Goal: Check status: Check status

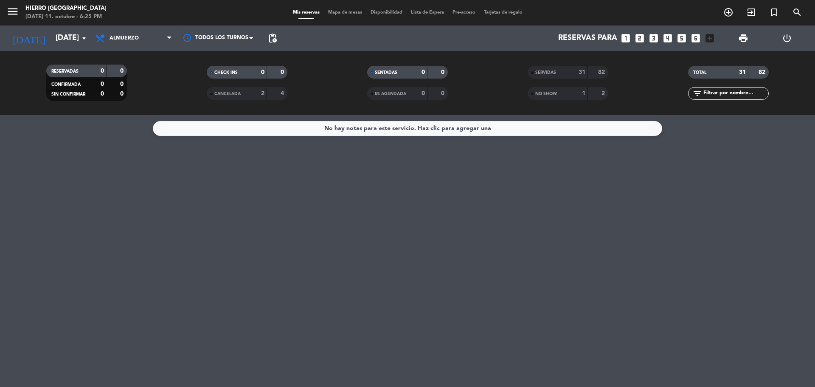
click at [130, 22] on div "menu Hierro [PERSON_NAME] [DATE] 11. octubre - 6:25 PM" at bounding box center [102, 13] width 204 height 20
click at [131, 30] on span "Almuerzo" at bounding box center [133, 38] width 85 height 19
click at [140, 92] on div "menu Hierro [PERSON_NAME] [DATE] 11. octubre - 6:25 PM Mis reservas Mapa de mes…" at bounding box center [407, 57] width 815 height 115
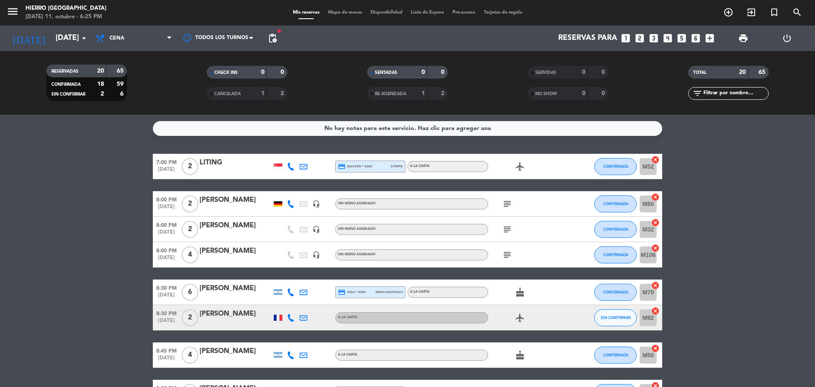
click at [552, 71] on span "SERVIDAS" at bounding box center [545, 72] width 21 height 4
click at [508, 204] on icon "subject" at bounding box center [507, 204] width 10 height 10
click at [507, 237] on div "subject" at bounding box center [526, 228] width 76 height 25
click at [507, 234] on icon "subject" at bounding box center [507, 229] width 10 height 10
click at [507, 260] on div "subject" at bounding box center [526, 254] width 76 height 25
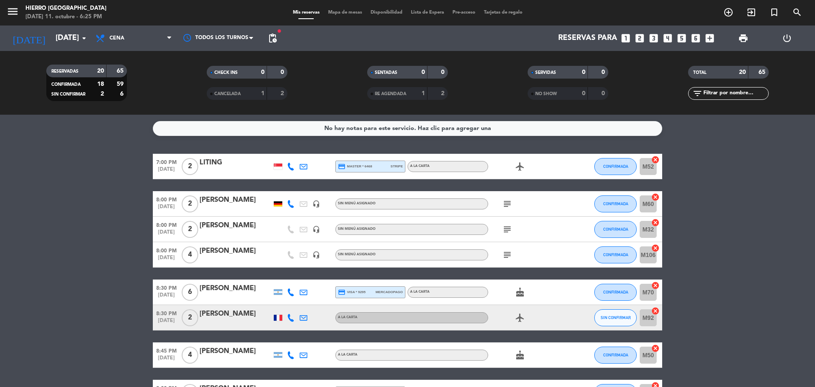
click at [507, 259] on icon "subject" at bounding box center [507, 254] width 10 height 10
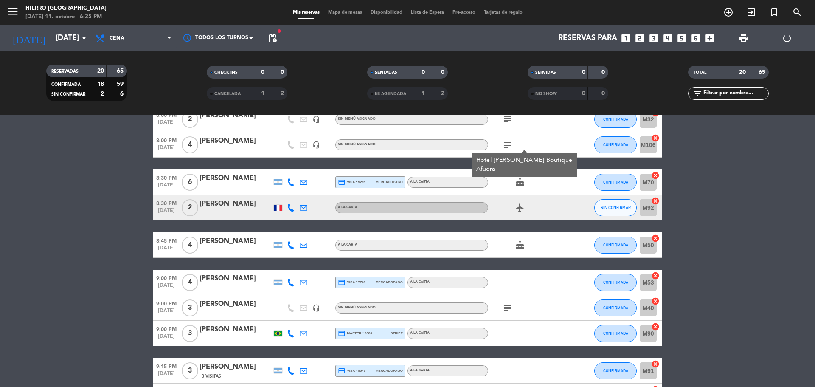
scroll to position [212, 0]
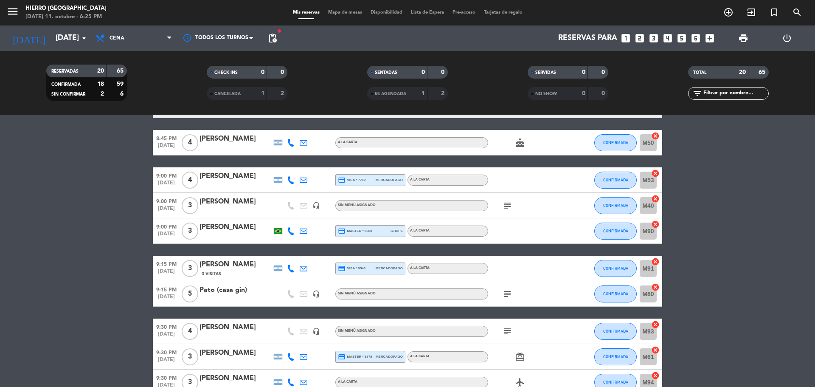
click at [510, 206] on icon "subject" at bounding box center [507, 205] width 10 height 10
click at [510, 299] on div "subject" at bounding box center [526, 293] width 76 height 25
click at [508, 295] on icon "subject" at bounding box center [507, 294] width 10 height 10
click at [508, 326] on icon "subject" at bounding box center [507, 331] width 10 height 10
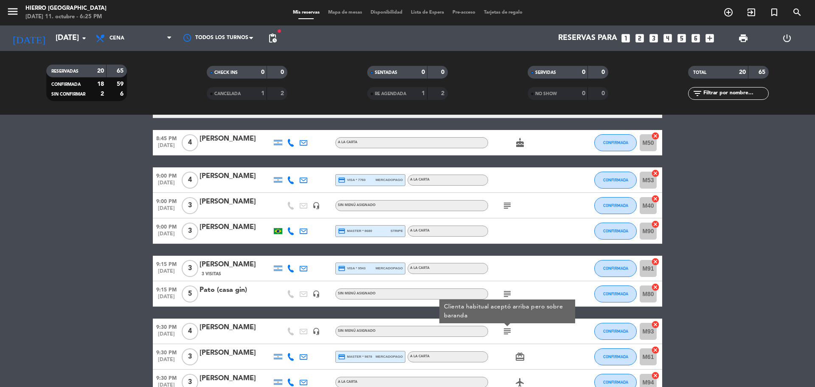
click at [512, 201] on icon "subject" at bounding box center [507, 205] width 10 height 10
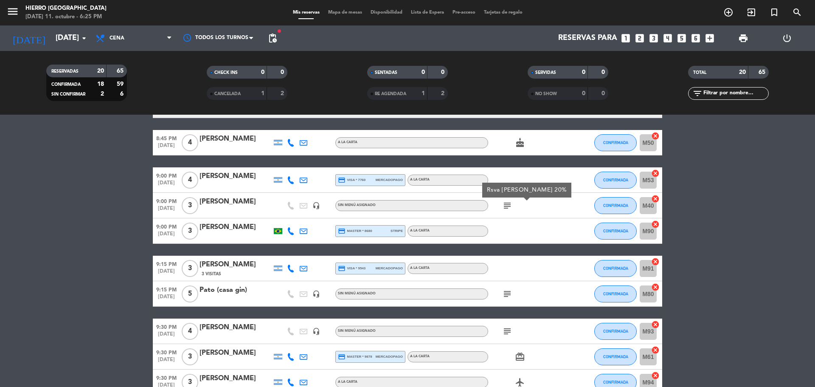
click at [508, 297] on icon "subject" at bounding box center [507, 294] width 10 height 10
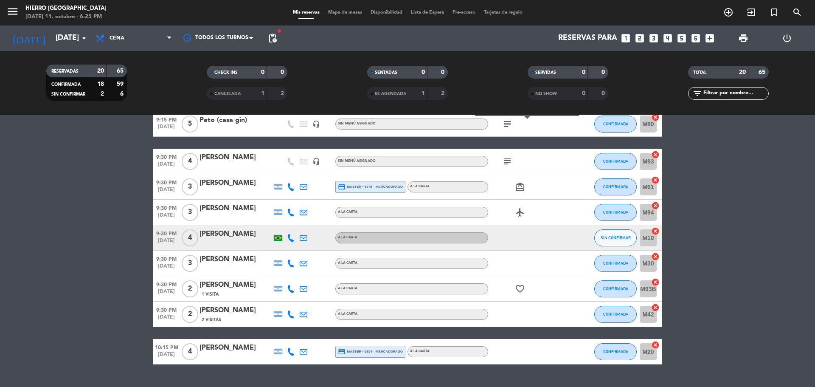
click at [509, 163] on icon "subject" at bounding box center [507, 161] width 10 height 10
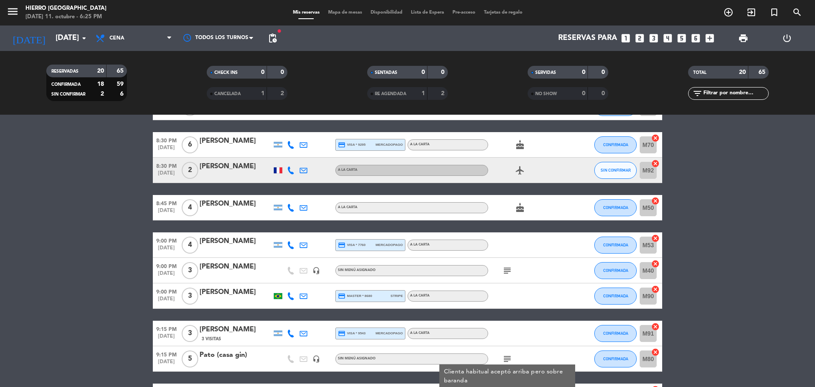
scroll to position [0, 0]
